Goal: Task Accomplishment & Management: Use online tool/utility

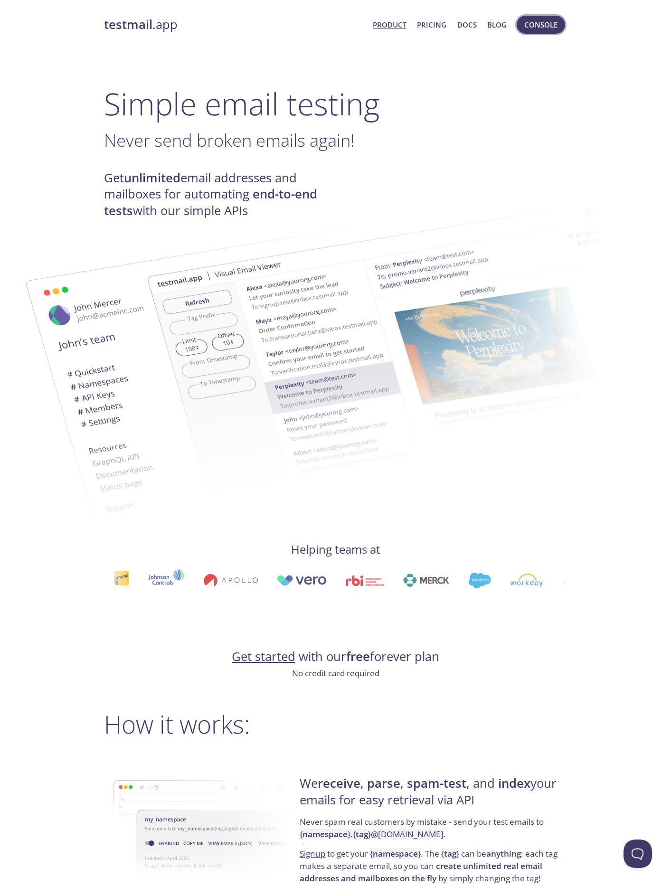
click at [541, 26] on span "Console" at bounding box center [540, 25] width 33 height 12
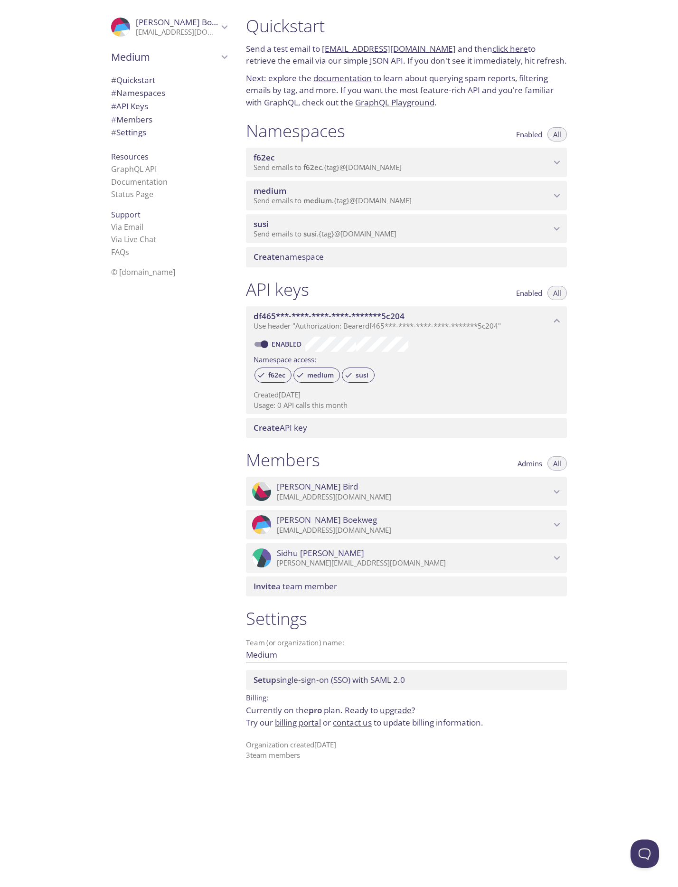
click at [557, 224] on icon "susi namespace" at bounding box center [557, 229] width 12 height 12
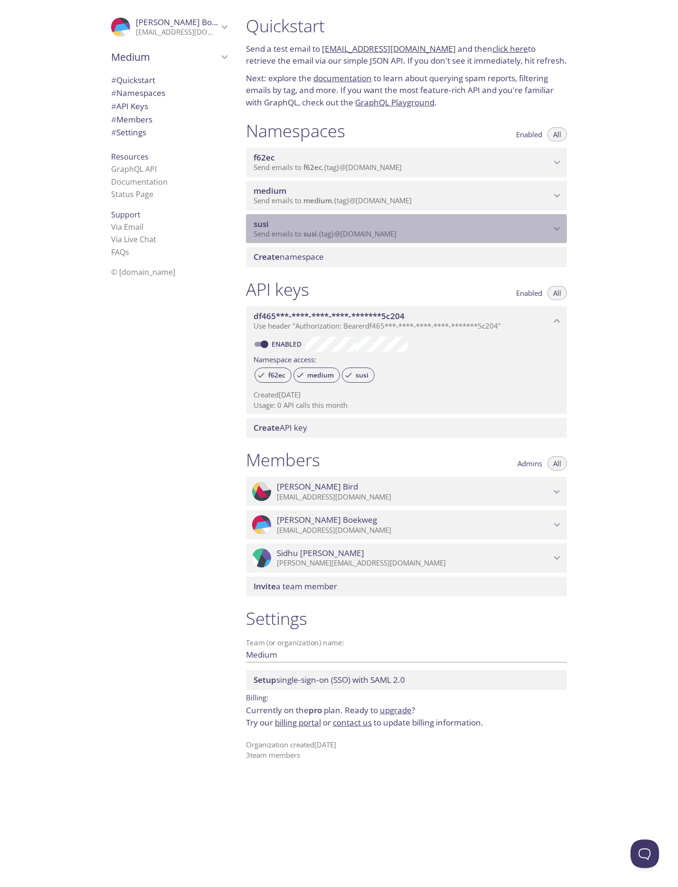
drag, startPoint x: 4, startPoint y: 517, endPoint x: 557, endPoint y: 224, distance: 625.9
click at [557, 224] on icon "susi namespace" at bounding box center [557, 229] width 12 height 12
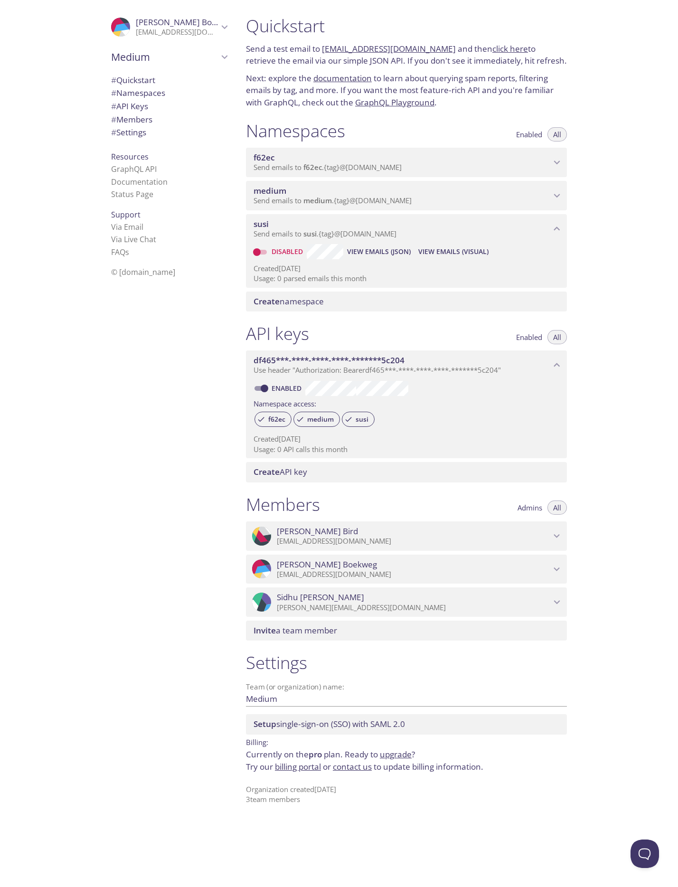
click at [558, 195] on icon "medium namespace" at bounding box center [557, 195] width 12 height 12
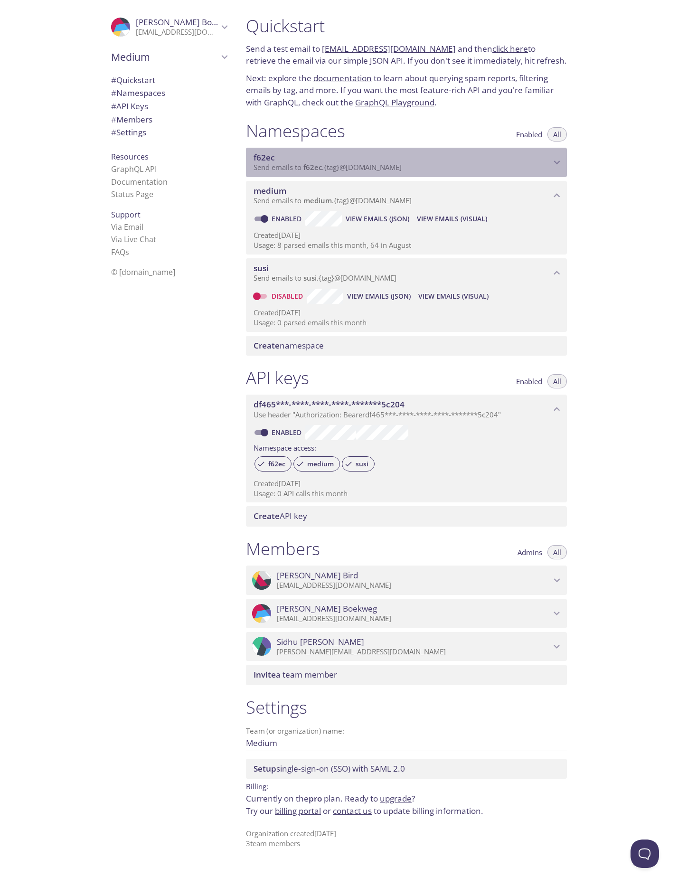
click at [559, 161] on icon "f62ec namespace" at bounding box center [557, 162] width 12 height 12
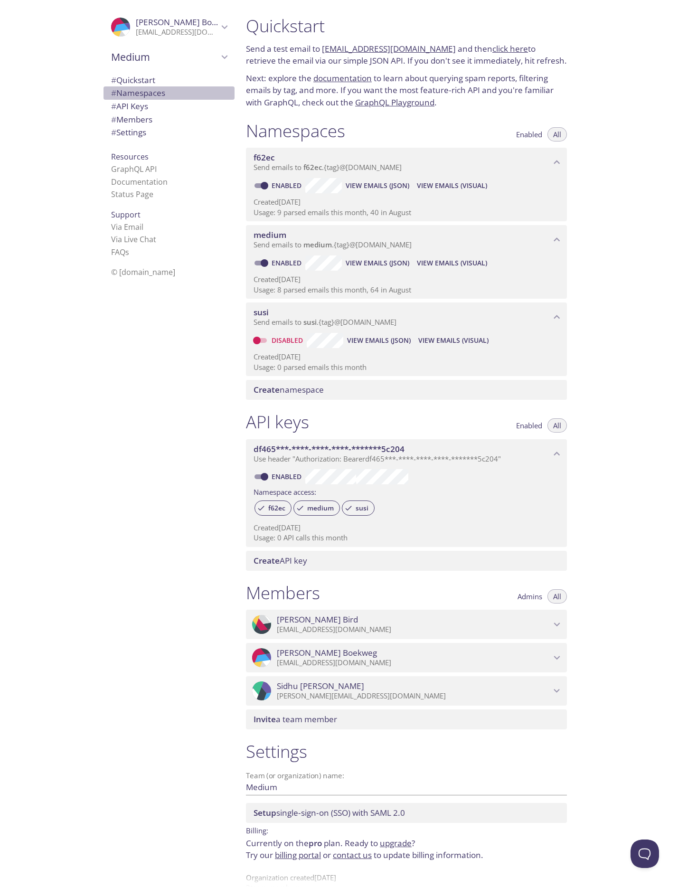
click at [139, 91] on span "# Namespaces" at bounding box center [138, 92] width 54 height 11
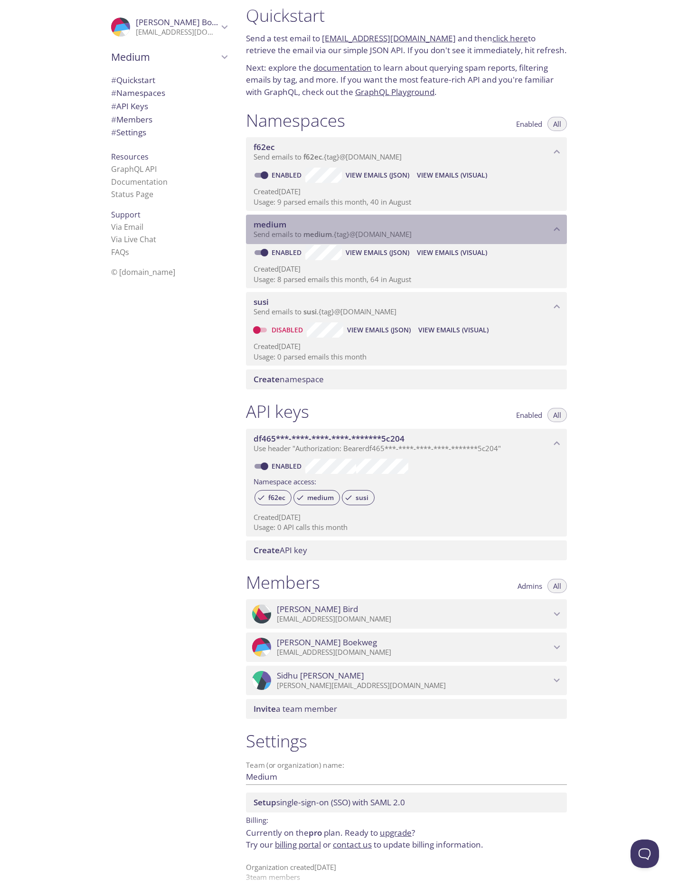
click at [269, 221] on span "medium" at bounding box center [269, 224] width 33 height 11
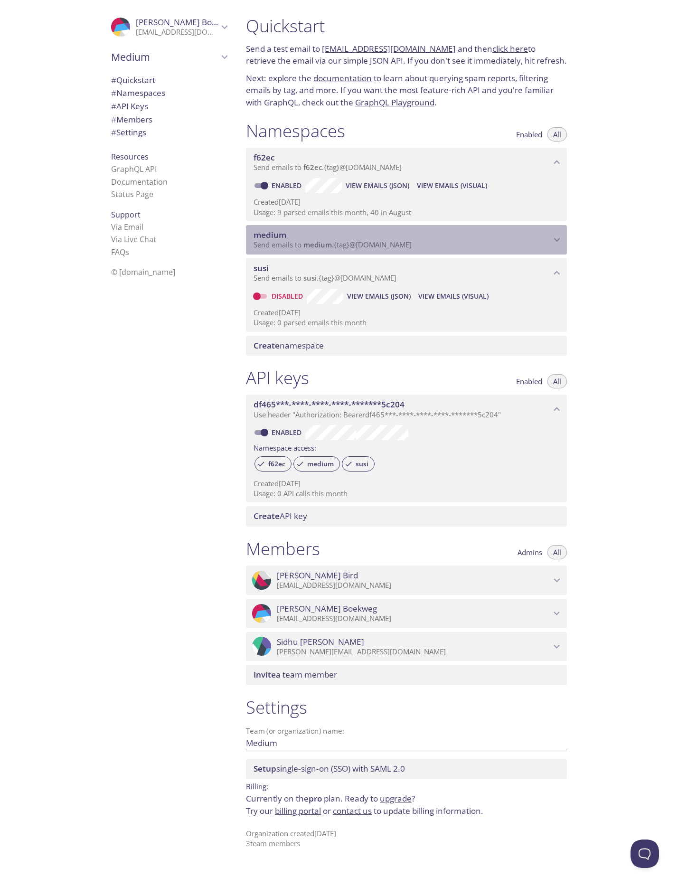
click at [355, 232] on span "medium" at bounding box center [401, 235] width 297 height 10
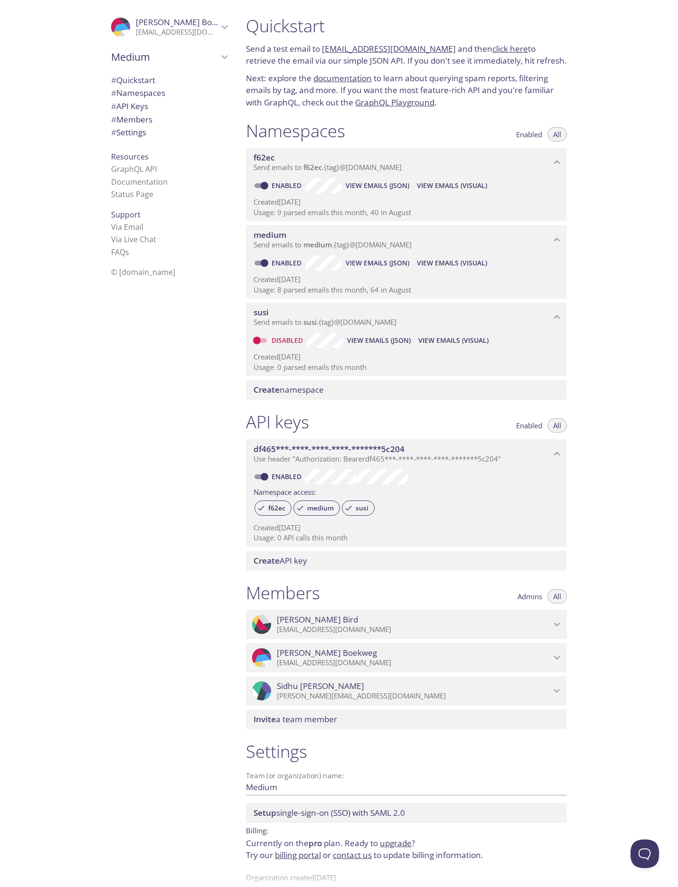
click at [443, 257] on span "View Emails (Visual)" at bounding box center [452, 262] width 70 height 11
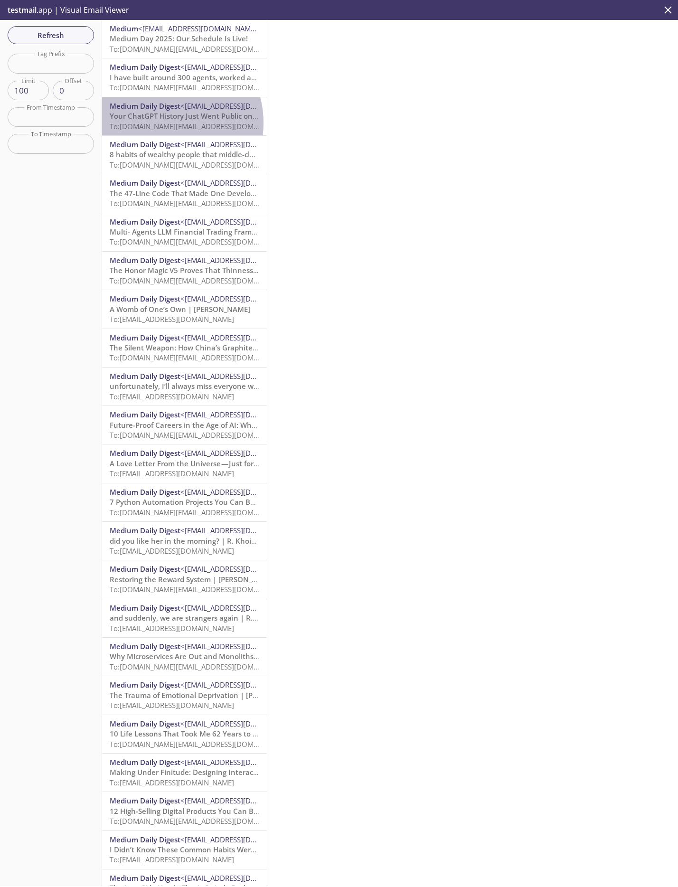
click at [164, 121] on span "To: [DOMAIN_NAME][EMAIL_ADDRESS][DOMAIN_NAME]" at bounding box center [200, 125] width 180 height 9
